Goal: Task Accomplishment & Management: Complete application form

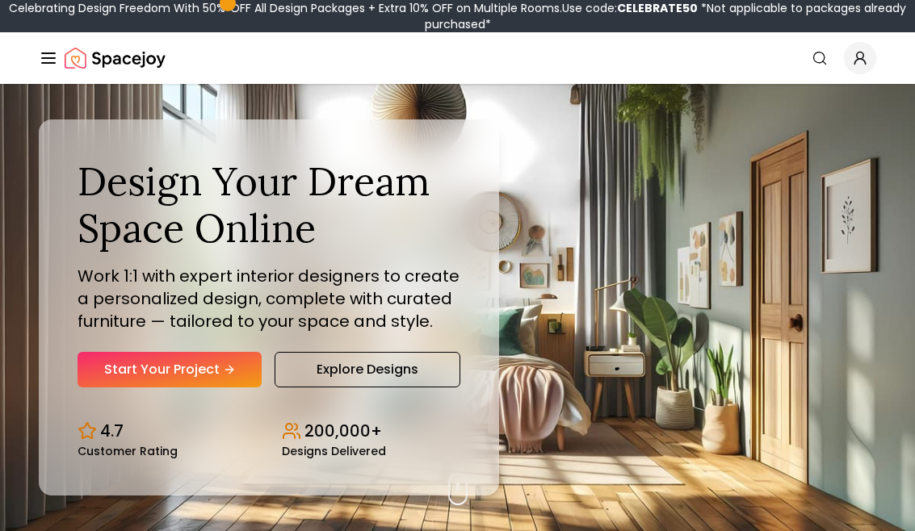
click at [219, 379] on link "Start Your Project" at bounding box center [169, 370] width 184 height 36
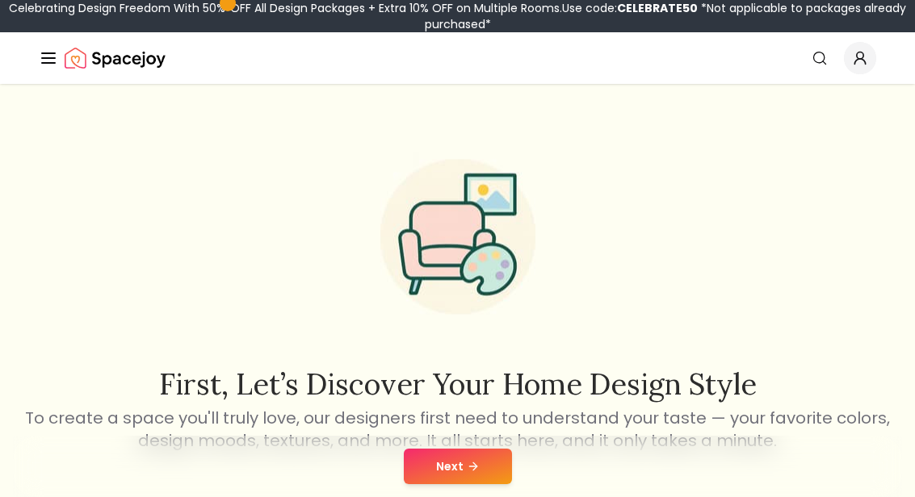
click at [463, 462] on button "Next" at bounding box center [458, 467] width 108 height 36
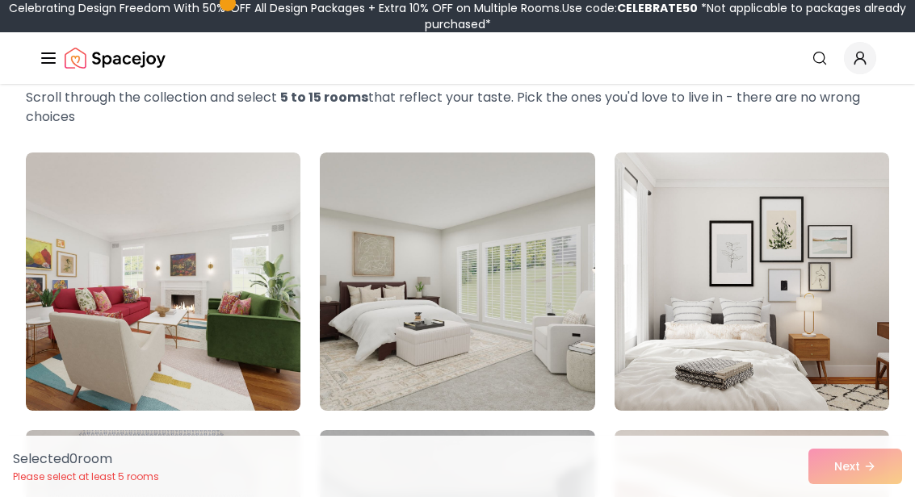
scroll to position [89, 0]
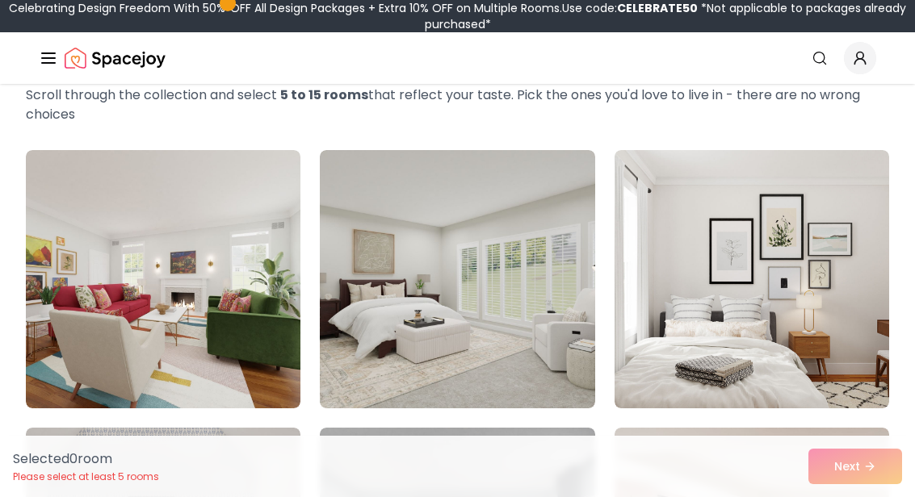
click at [752, 370] on img at bounding box center [751, 279] width 274 height 258
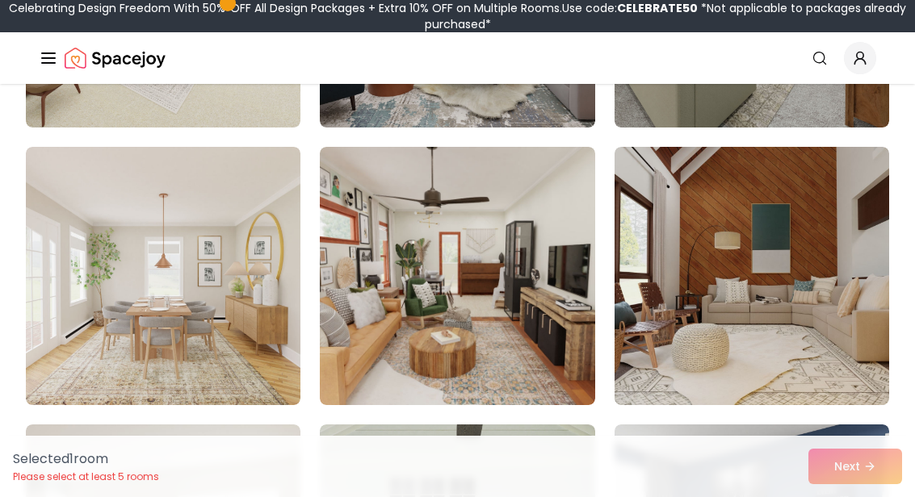
scroll to position [929, 0]
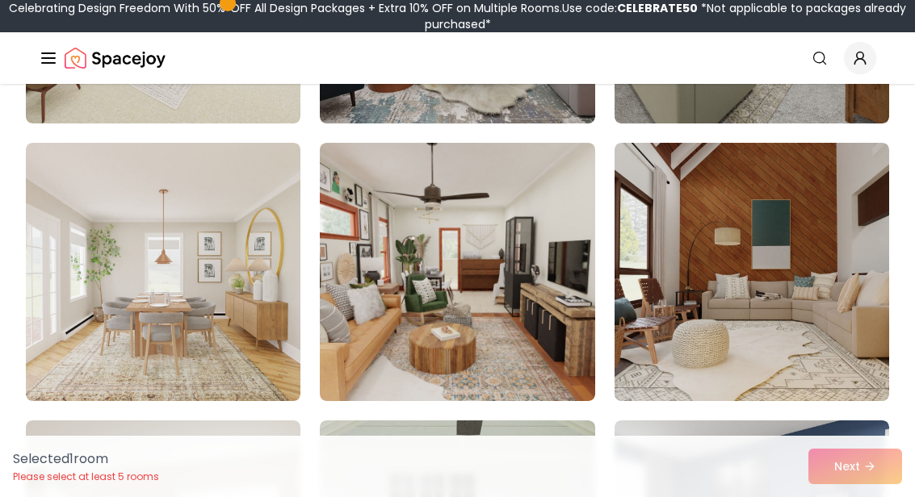
click at [192, 375] on img at bounding box center [163, 272] width 274 height 258
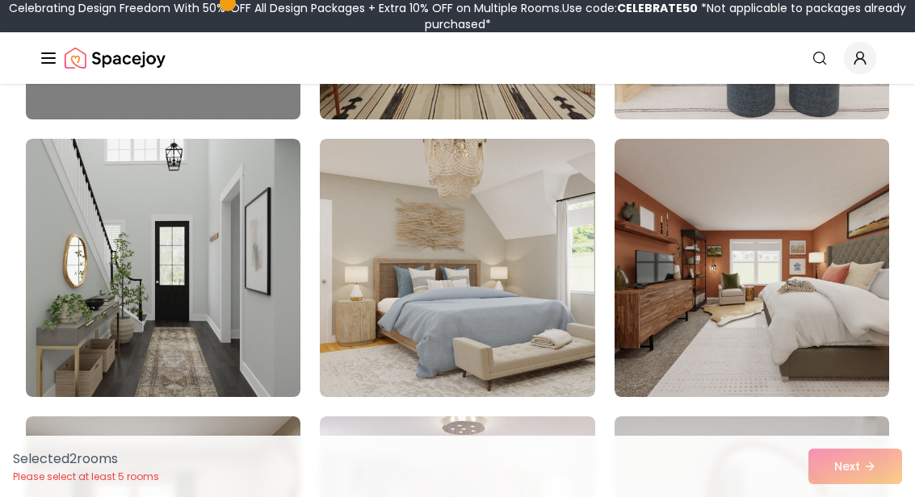
scroll to position [2328, 0]
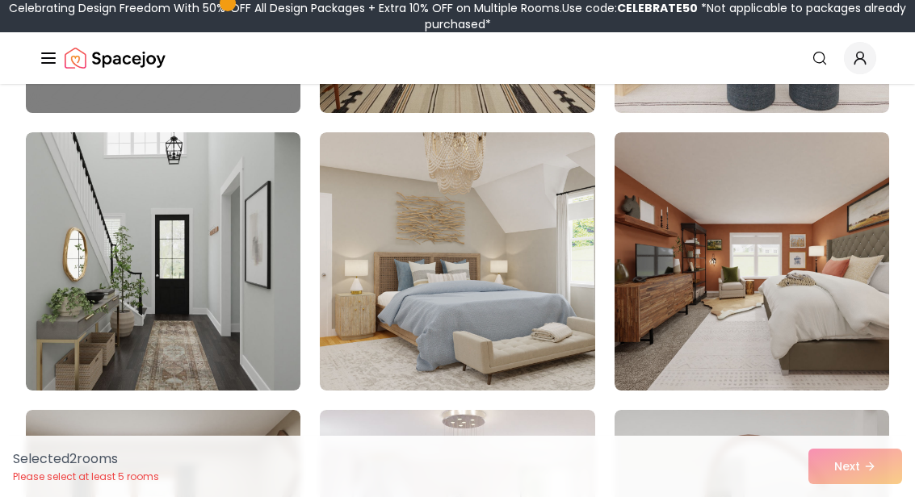
click at [252, 333] on img at bounding box center [163, 261] width 274 height 258
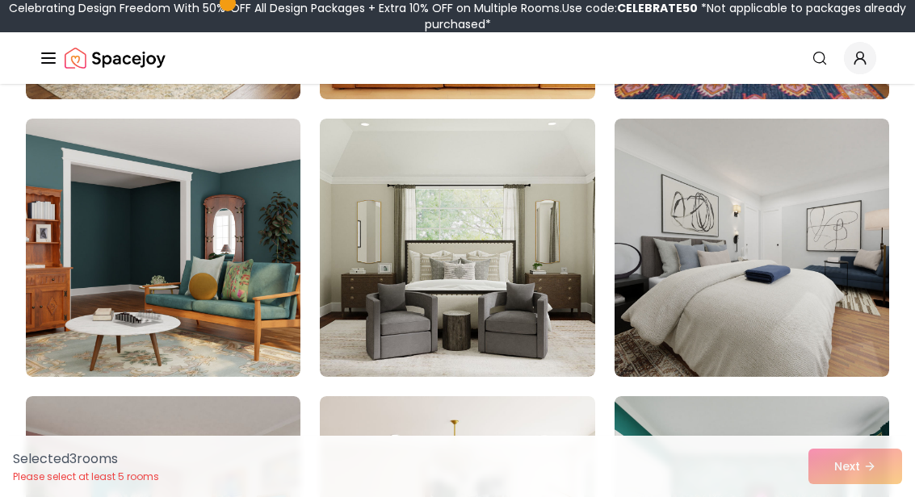
scroll to position [3454, 0]
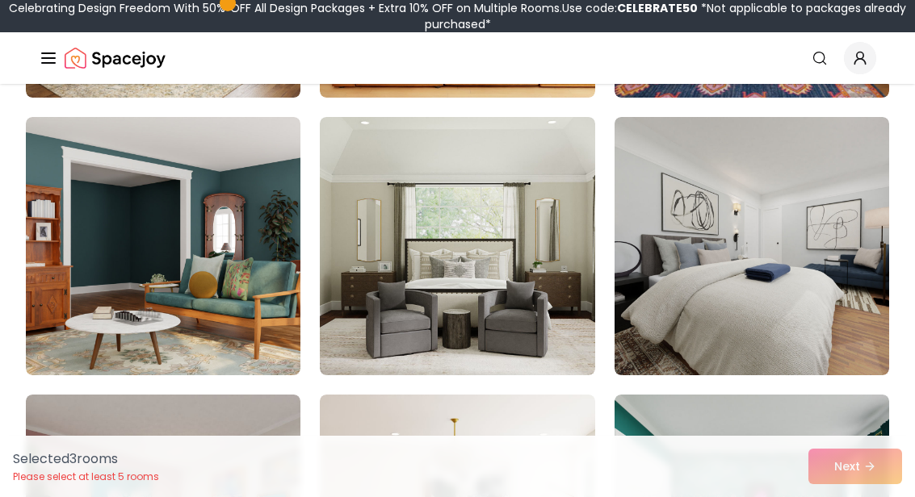
click at [544, 337] on img at bounding box center [457, 246] width 274 height 258
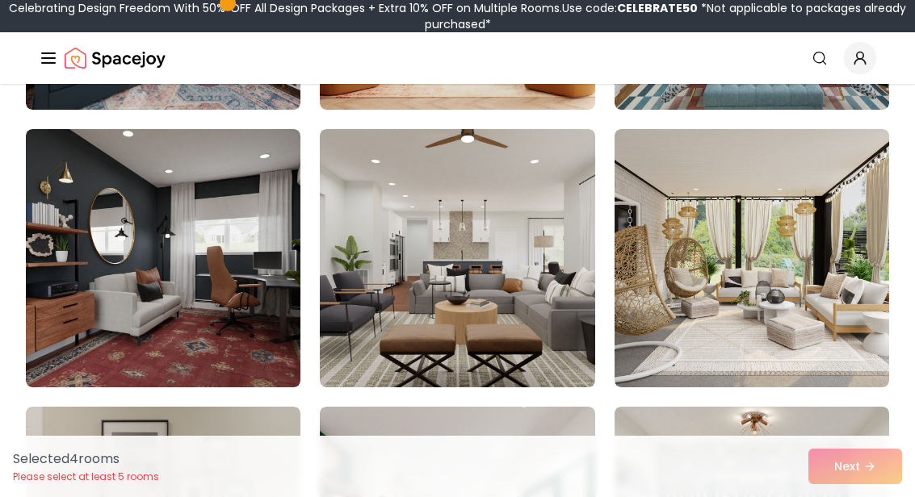
scroll to position [3999, 0]
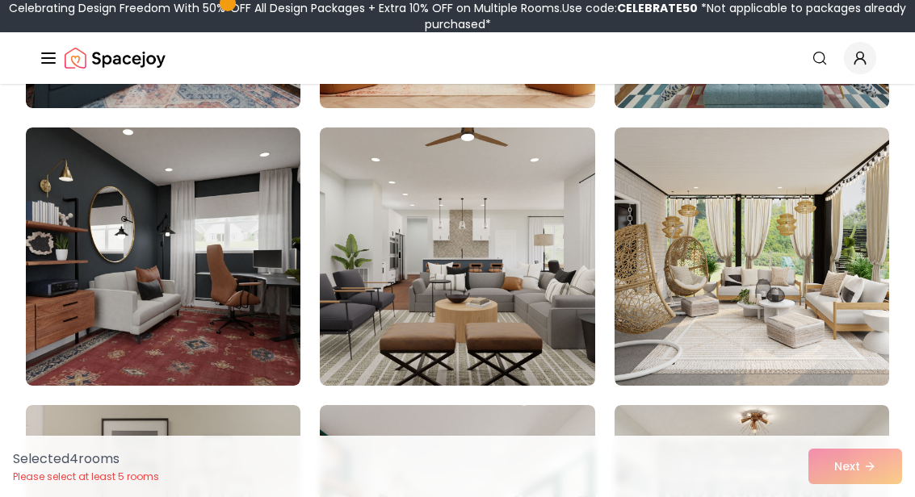
click at [233, 329] on img at bounding box center [163, 257] width 274 height 258
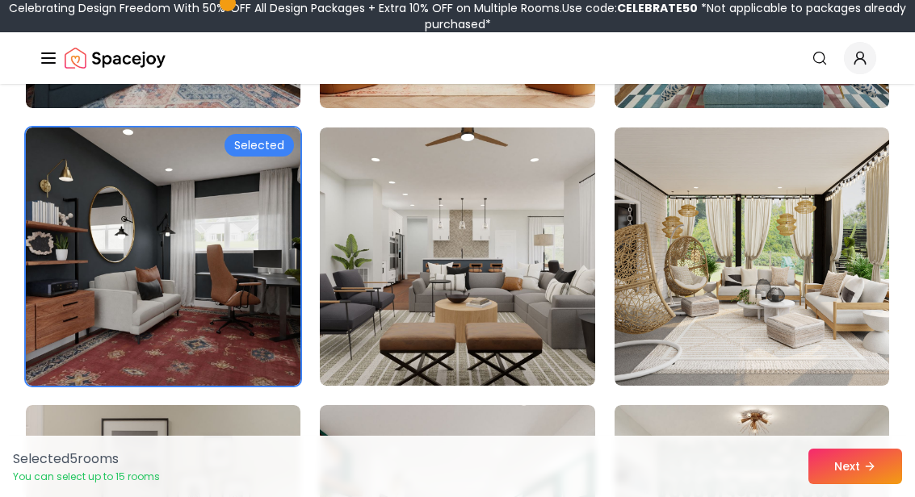
click at [702, 321] on img at bounding box center [751, 257] width 274 height 258
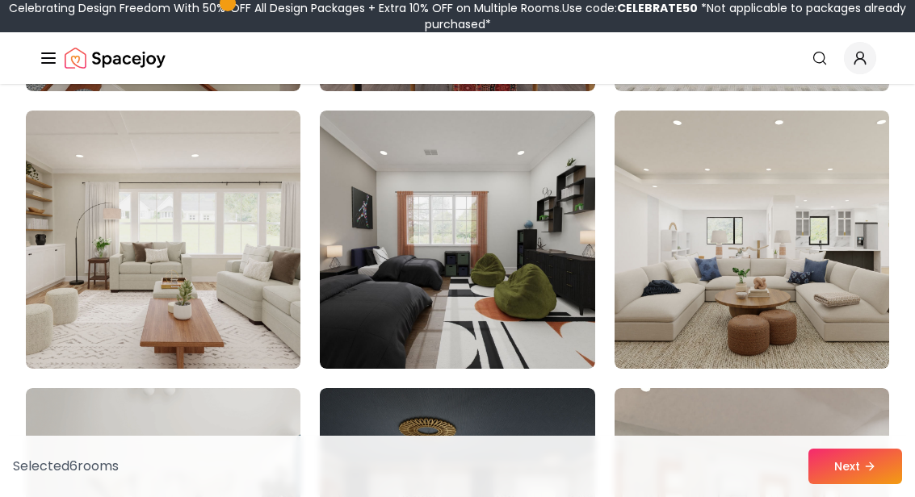
scroll to position [4589, 0]
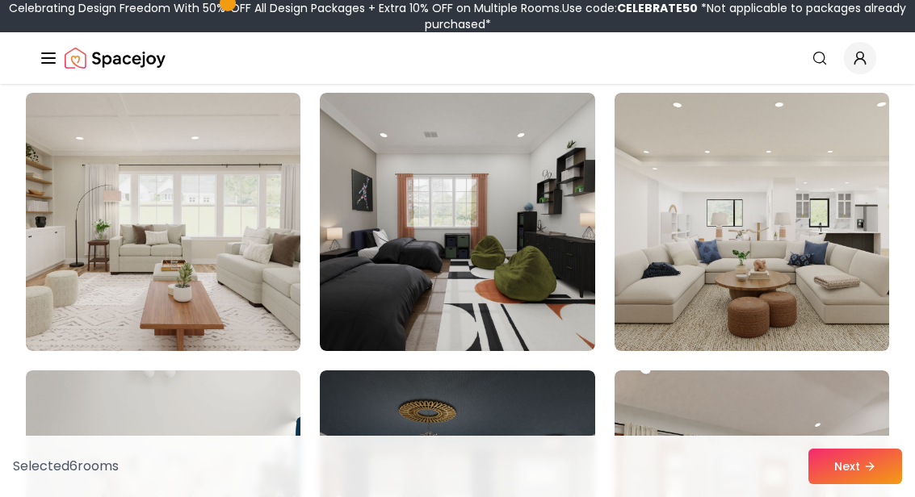
click at [253, 286] on img at bounding box center [163, 222] width 274 height 258
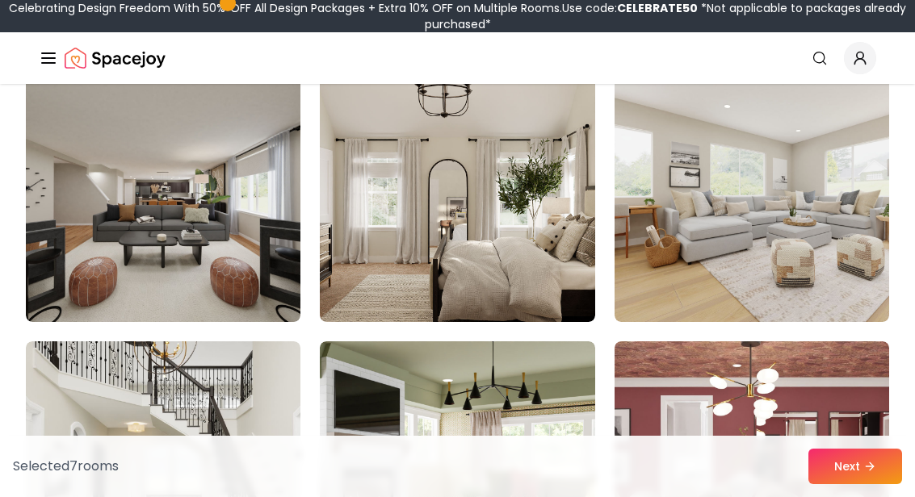
scroll to position [6573, 0]
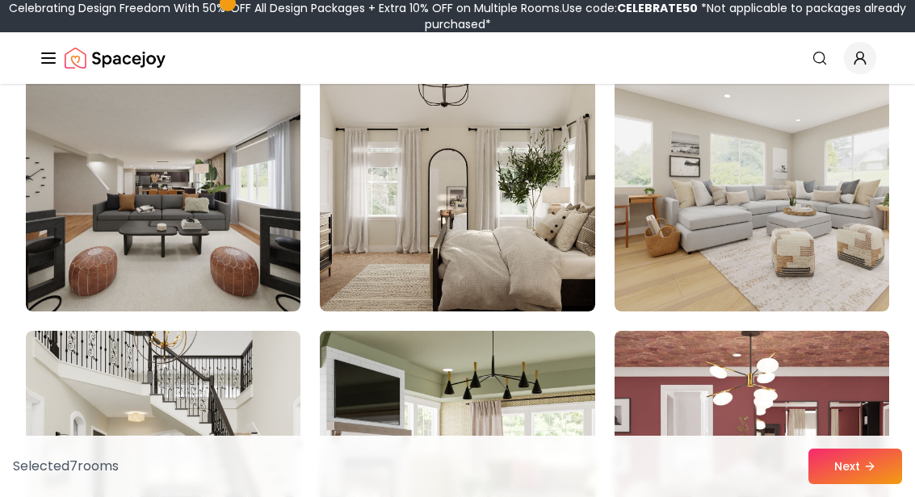
click at [452, 260] on img at bounding box center [457, 182] width 274 height 258
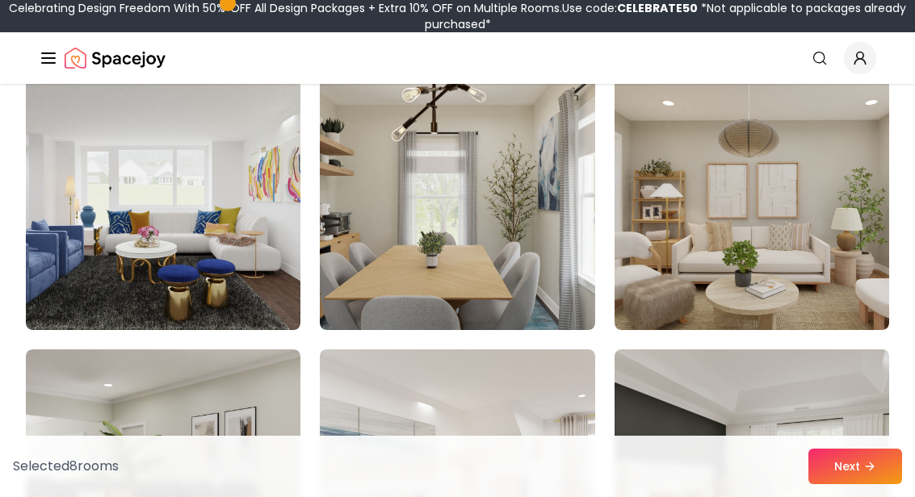
scroll to position [7712, 0]
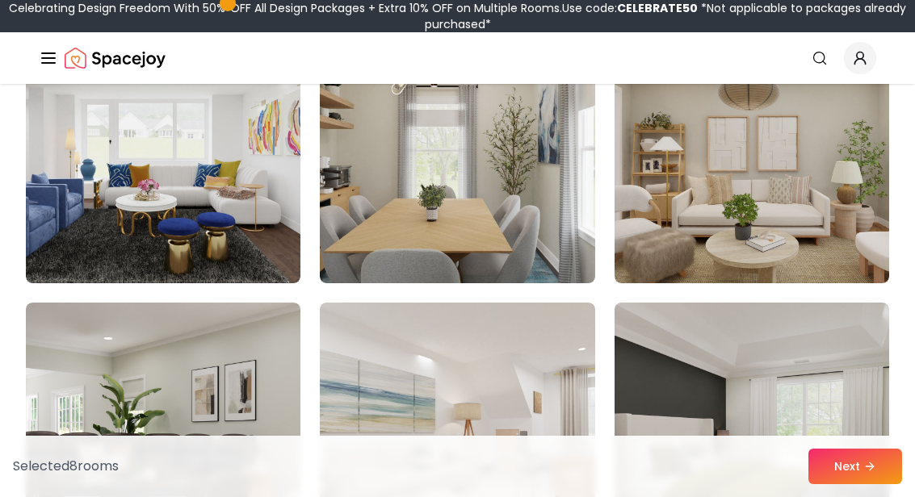
click at [489, 236] on img at bounding box center [457, 154] width 274 height 258
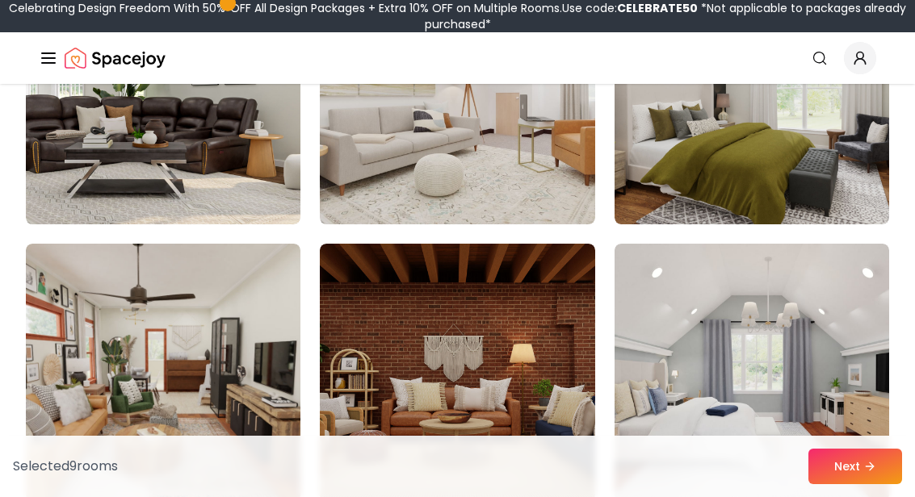
scroll to position [8051, 0]
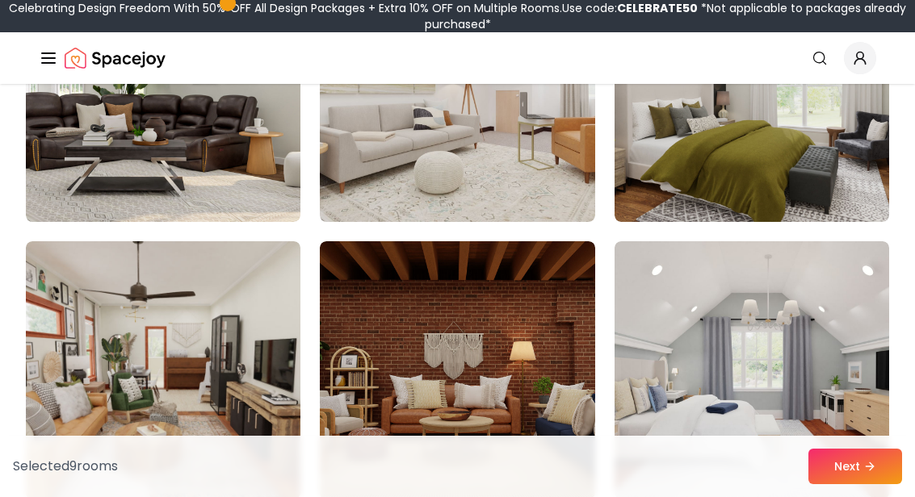
click at [844, 484] on button "Next" at bounding box center [855, 467] width 94 height 36
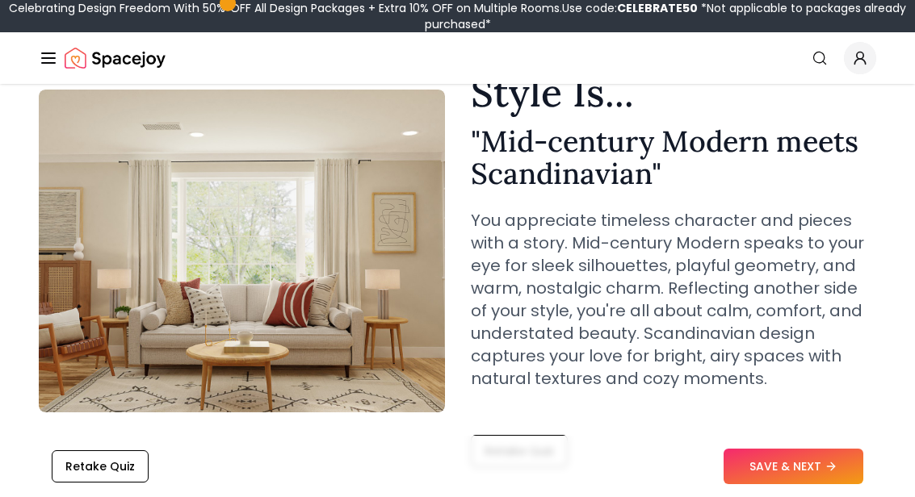
scroll to position [121, 0]
click at [764, 484] on button "SAVE & NEXT" at bounding box center [793, 467] width 140 height 36
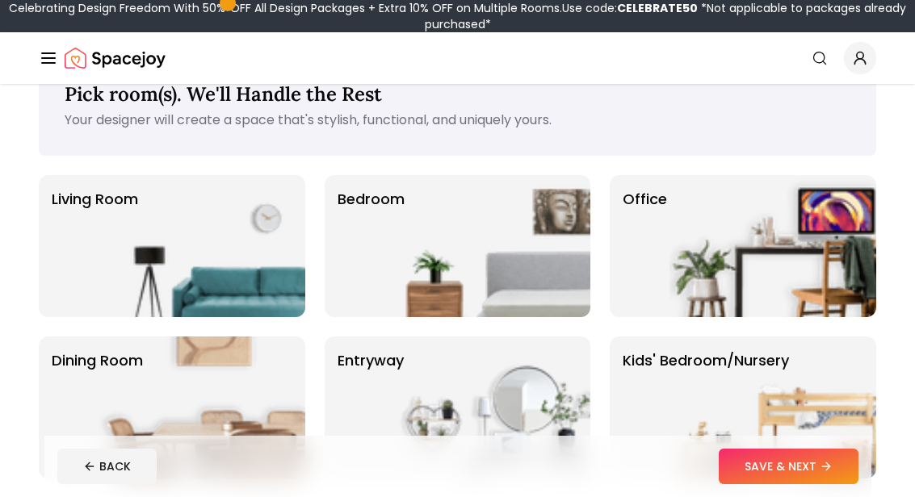
scroll to position [49, 0]
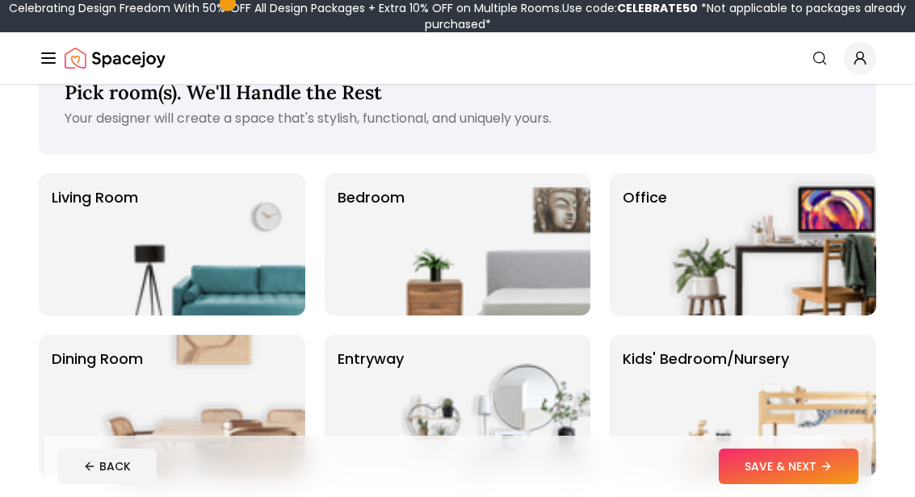
click at [501, 291] on img at bounding box center [486, 245] width 207 height 142
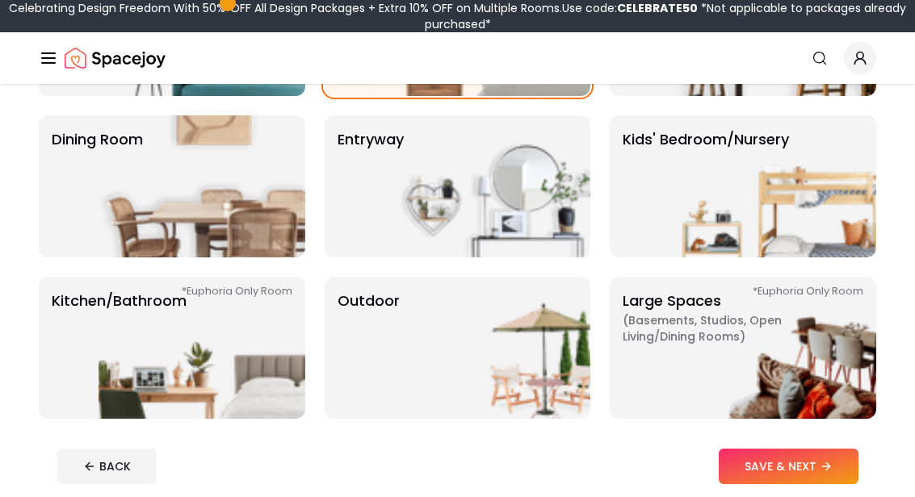
scroll to position [274, 0]
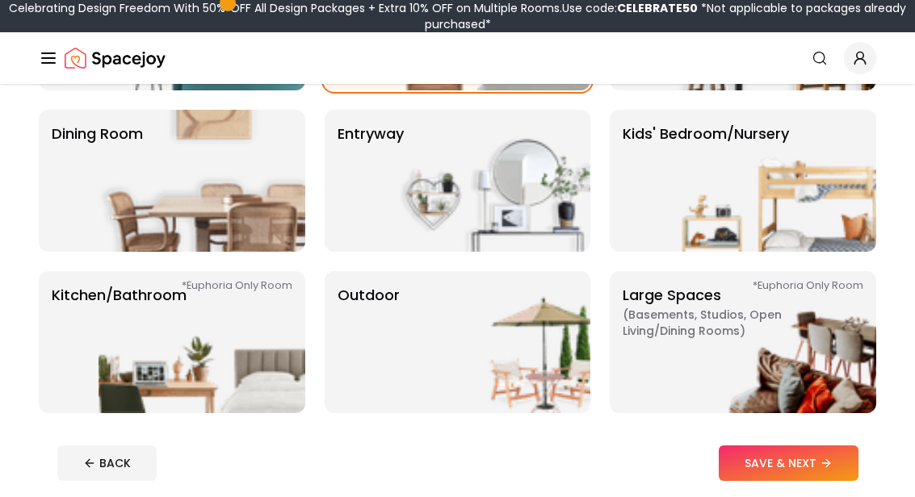
click at [195, 375] on img at bounding box center [201, 342] width 207 height 142
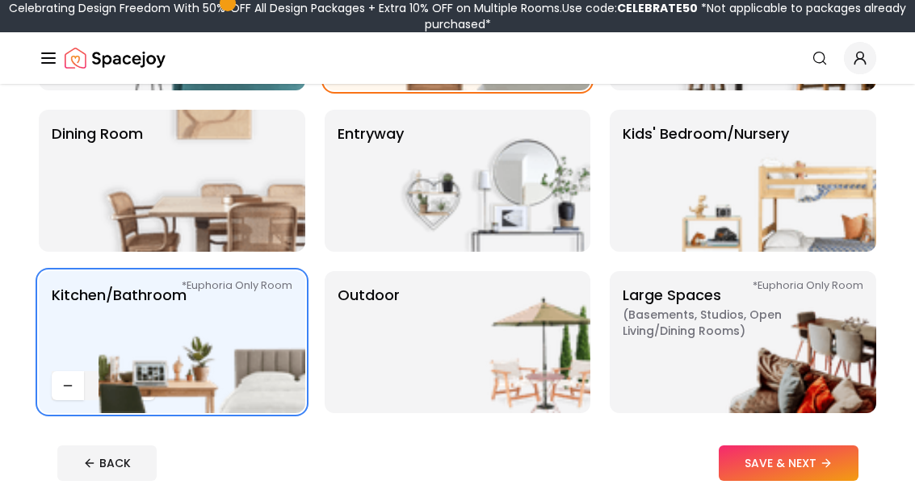
click at [814, 475] on button "SAVE & NEXT" at bounding box center [788, 464] width 140 height 36
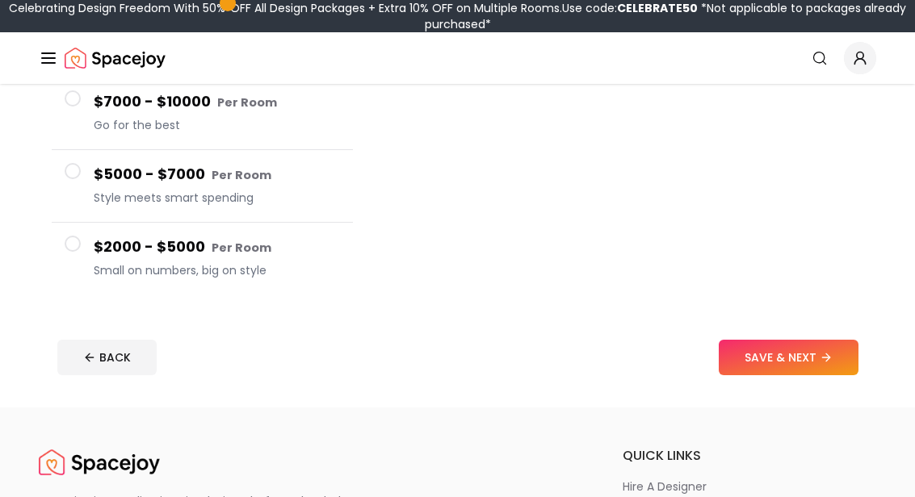
scroll to position [345, 0]
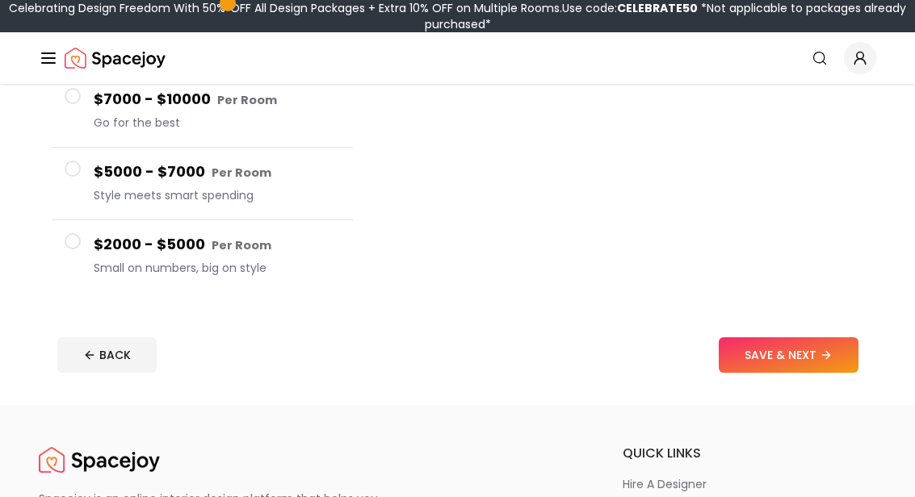
click at [289, 255] on h4 "$2000 - $5000 Per Room" at bounding box center [217, 244] width 246 height 23
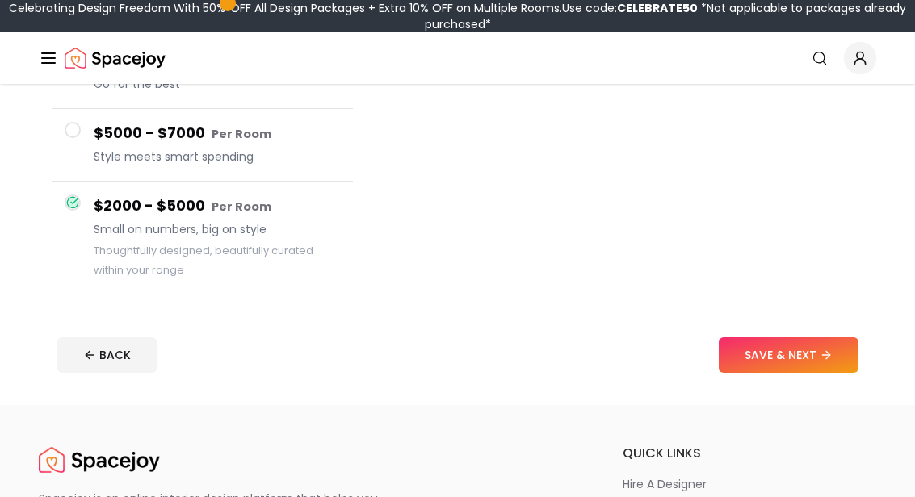
click at [785, 358] on button "SAVE & NEXT" at bounding box center [788, 355] width 140 height 36
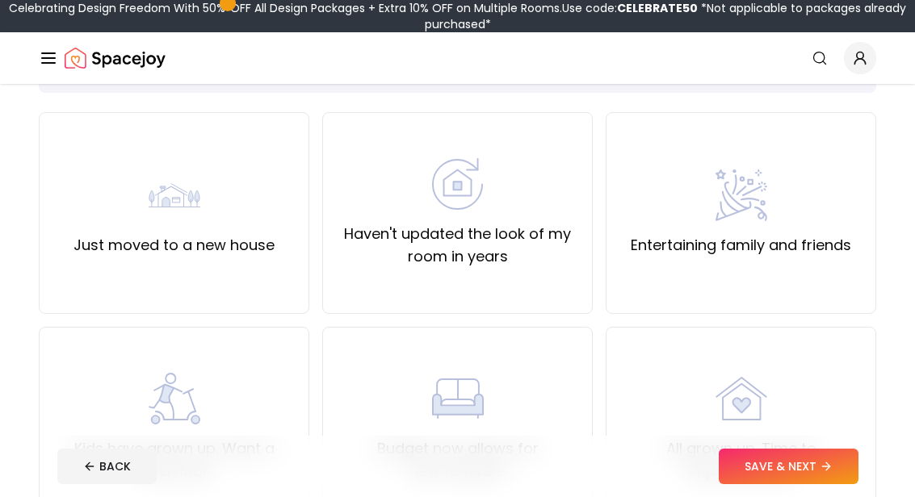
scroll to position [114, 0]
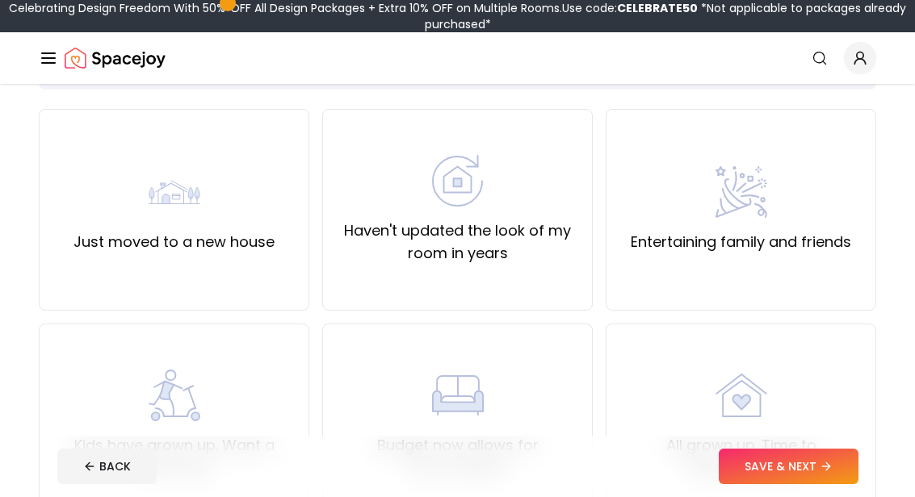
click at [527, 245] on label "Haven't updated the look of my room in years" at bounding box center [457, 242] width 243 height 45
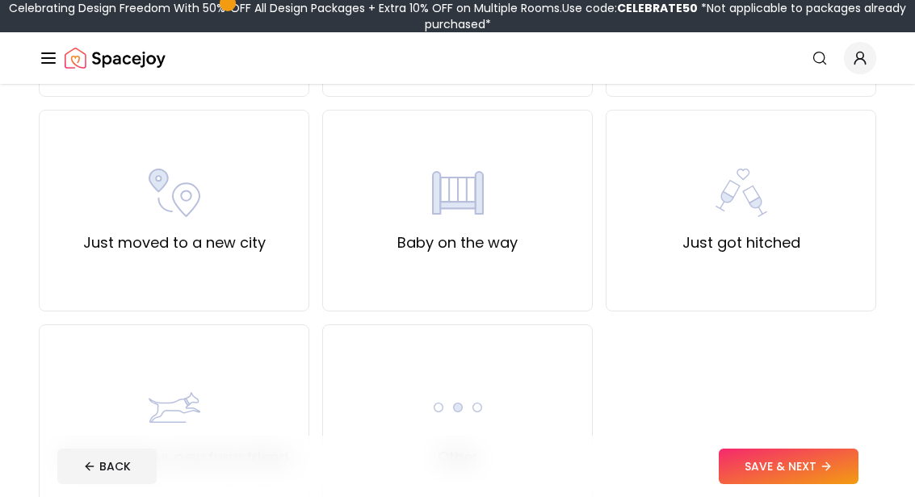
scroll to position [547, 0]
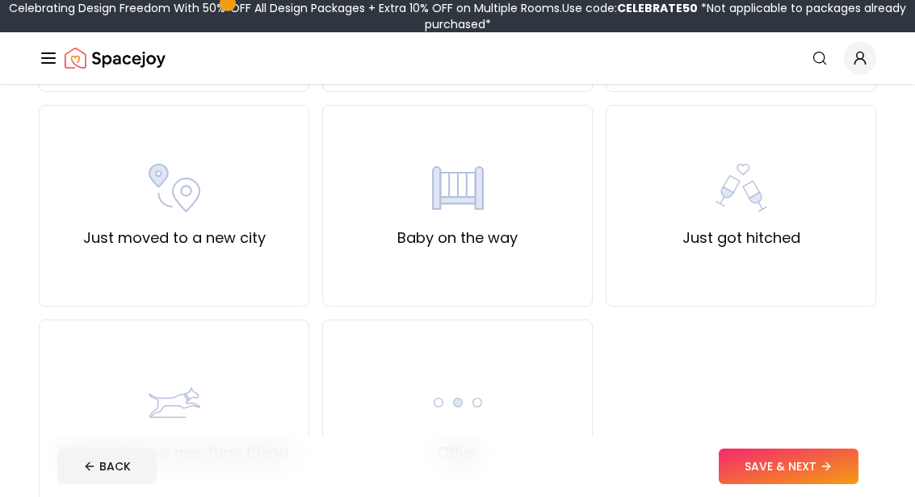
click at [775, 484] on button "SAVE & NEXT" at bounding box center [788, 467] width 140 height 36
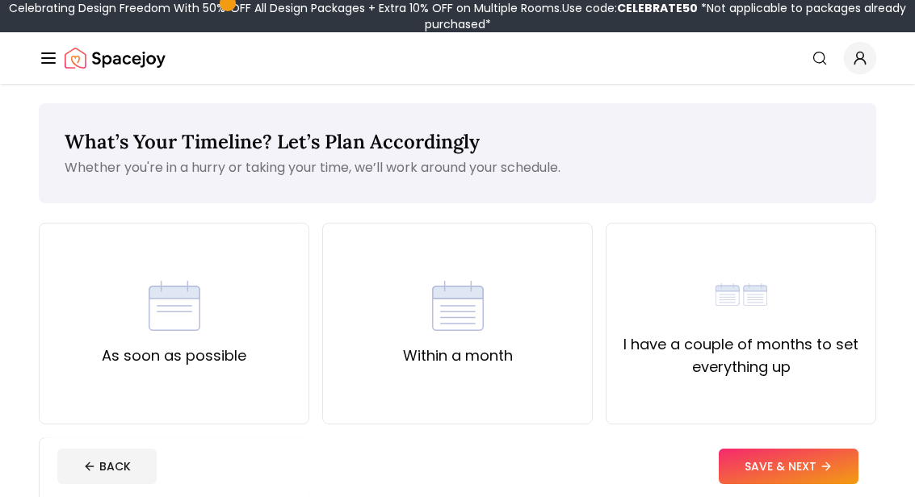
click at [274, 362] on div "As soon as possible" at bounding box center [174, 324] width 270 height 202
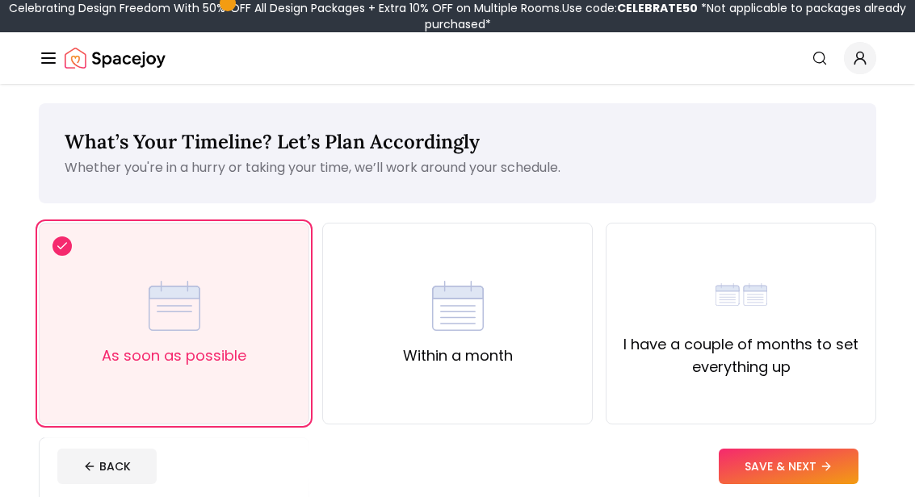
click at [759, 484] on button "SAVE & NEXT" at bounding box center [788, 467] width 140 height 36
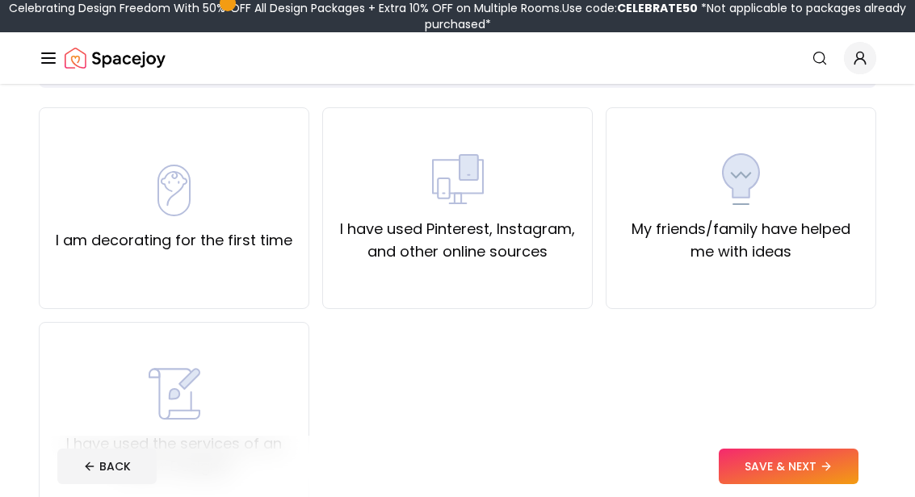
scroll to position [118, 0]
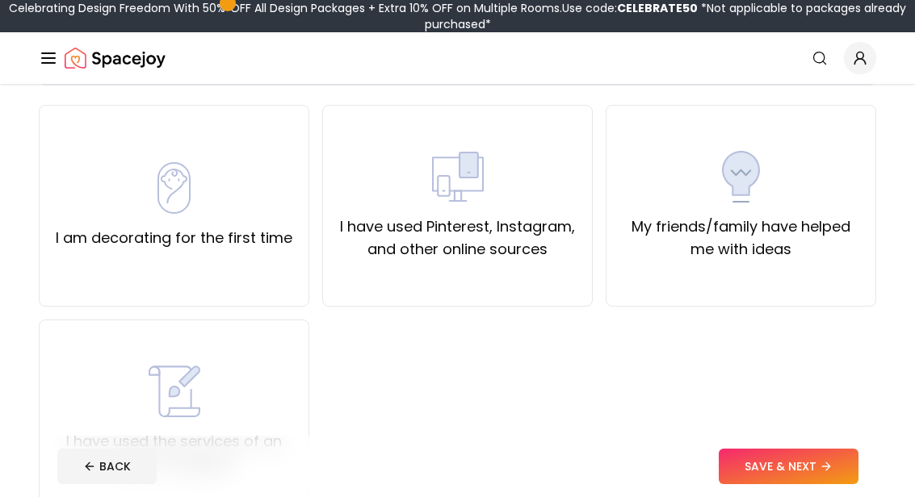
click at [272, 272] on div "I am decorating for the first time" at bounding box center [174, 206] width 270 height 202
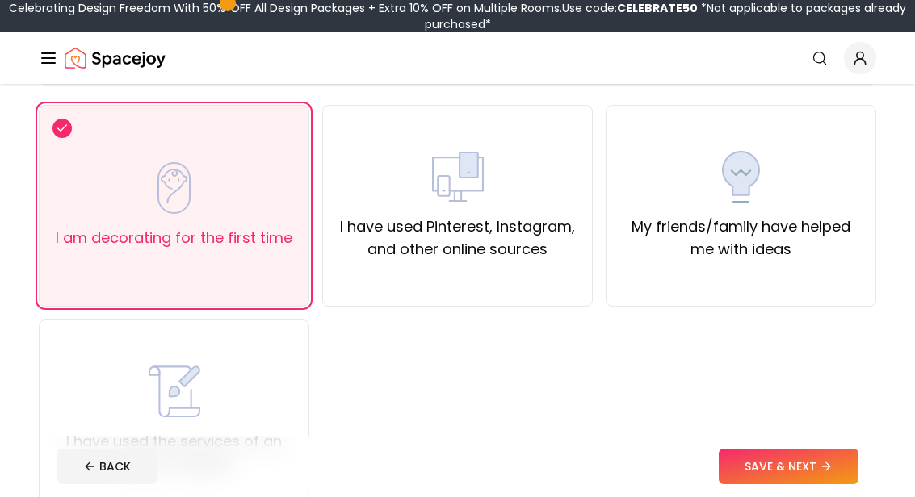
click at [773, 484] on button "SAVE & NEXT" at bounding box center [788, 467] width 140 height 36
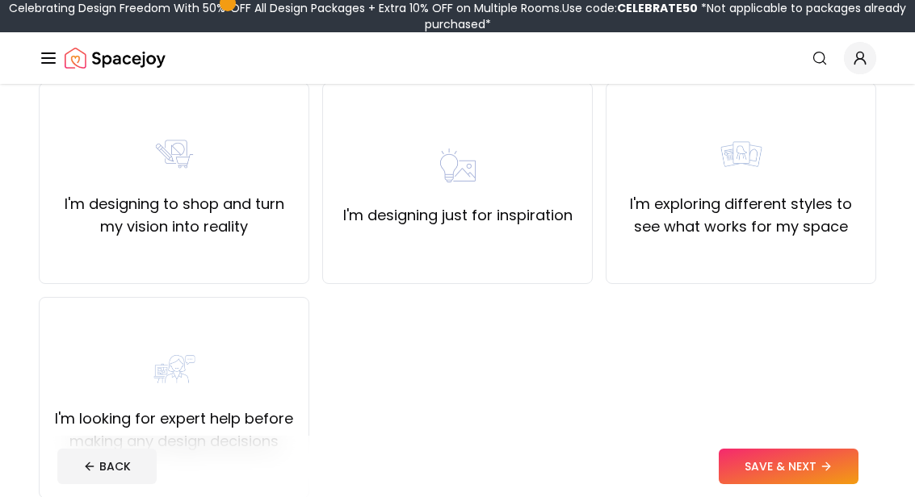
scroll to position [141, 0]
click at [527, 220] on label "I'm designing just for inspiration" at bounding box center [457, 214] width 229 height 23
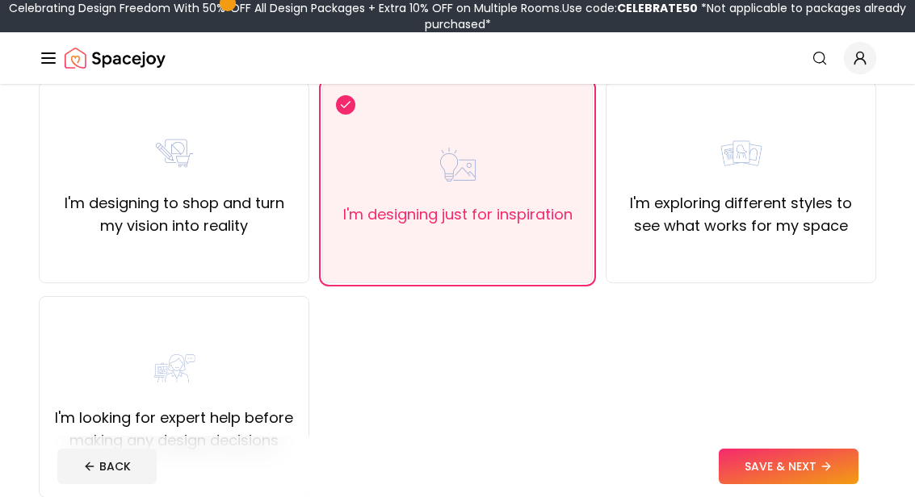
click at [754, 484] on button "SAVE & NEXT" at bounding box center [788, 467] width 140 height 36
